Goal: Transaction & Acquisition: Obtain resource

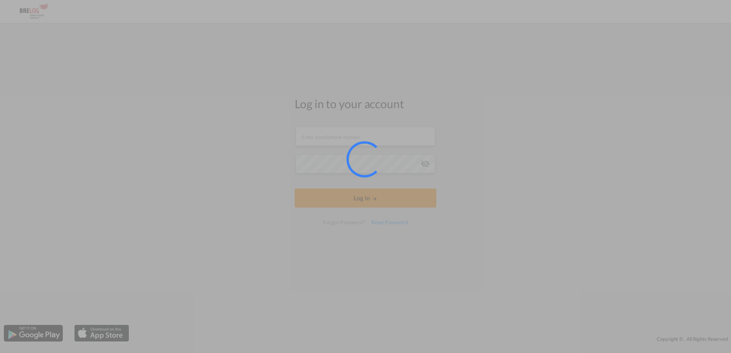
type input "[PERSON_NAME][EMAIL_ADDRESS][PERSON_NAME][DOMAIN_NAME]"
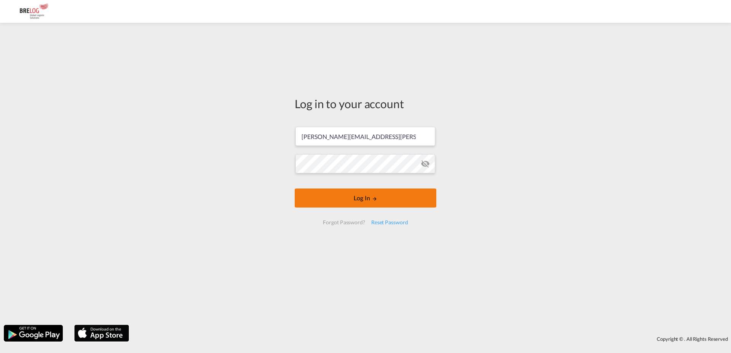
click at [379, 200] on button "Log In" at bounding box center [366, 197] width 142 height 19
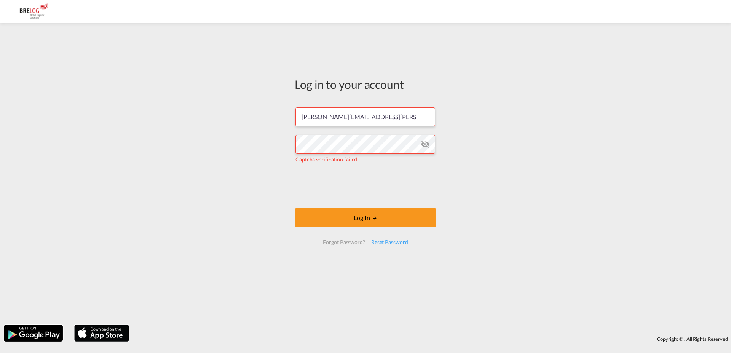
click at [318, 180] on iframe at bounding box center [365, 186] width 116 height 30
click at [395, 220] on button "Log In" at bounding box center [366, 217] width 142 height 19
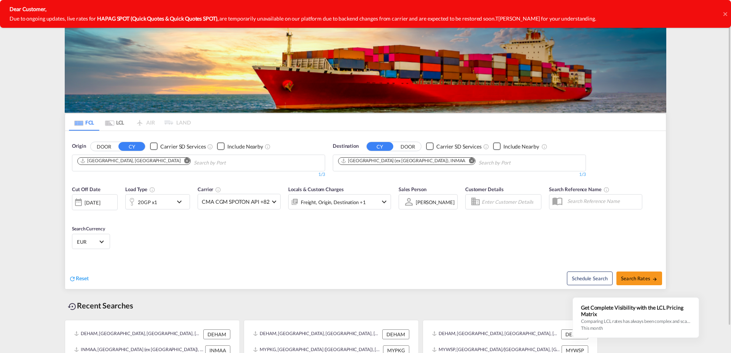
click at [468, 160] on md-icon "Remove" at bounding box center [471, 161] width 6 height 6
click at [386, 162] on input "Chips input." at bounding box center [374, 163] width 72 height 12
